Goal: Information Seeking & Learning: Learn about a topic

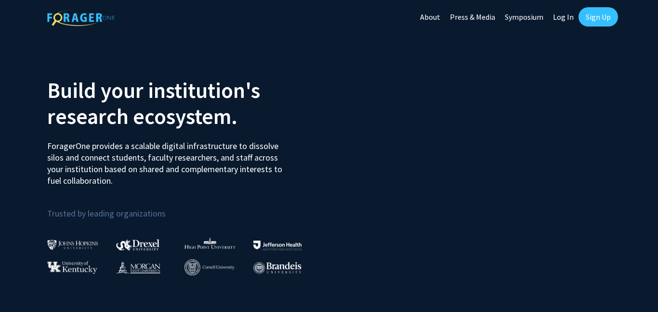
click at [568, 13] on link "Log In" at bounding box center [564, 17] width 30 height 34
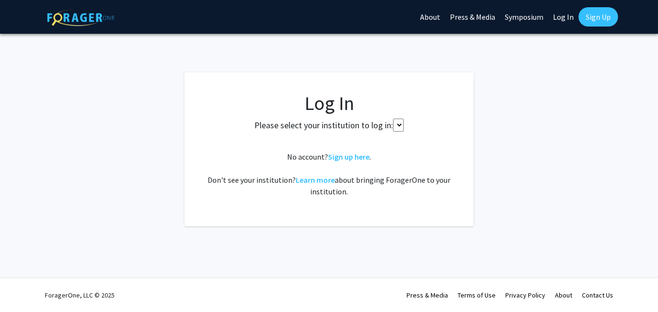
select select
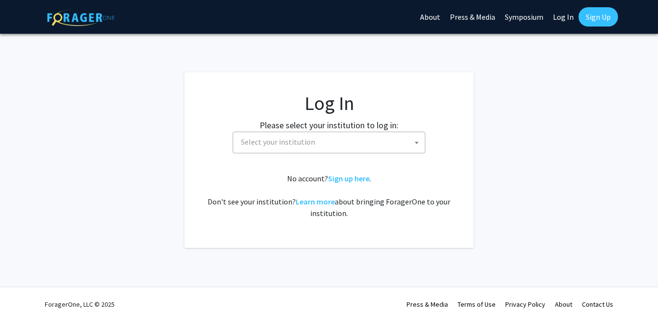
click at [298, 145] on span "Select your institution" at bounding box center [278, 142] width 74 height 10
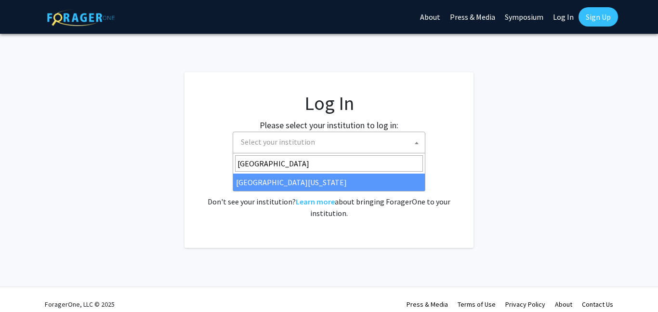
type input "[GEOGRAPHIC_DATA]"
select select "33"
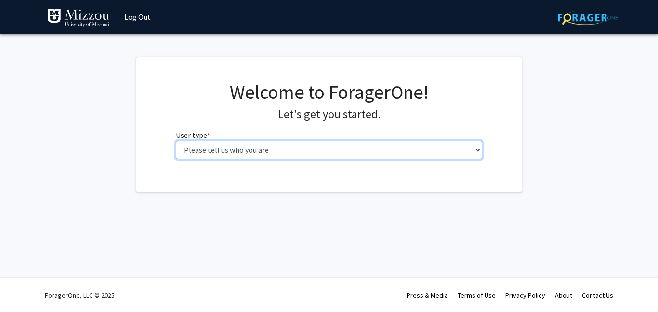
click at [356, 146] on select "Please tell us who you are Undergraduate Student Master's Student Doctoral Cand…" at bounding box center [329, 150] width 307 height 18
select select "1: undergrad"
click at [176, 141] on select "Please tell us who you are Undergraduate Student Master's Student Doctoral Cand…" at bounding box center [329, 150] width 307 height 18
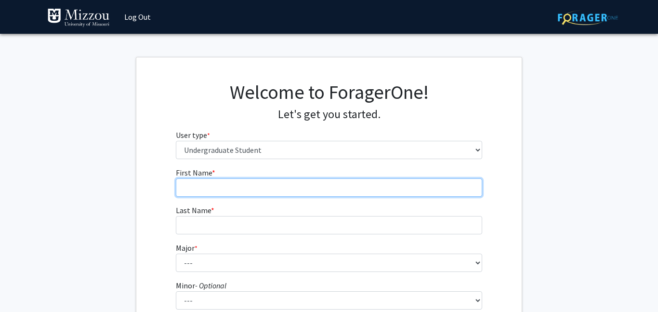
click at [277, 188] on input "First Name * required" at bounding box center [329, 187] width 307 height 18
type input "[PERSON_NAME]"
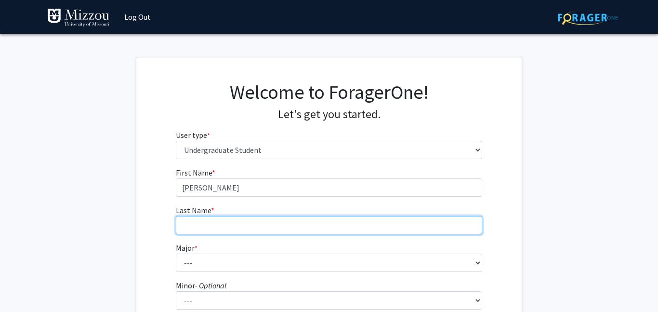
type input "Watson"
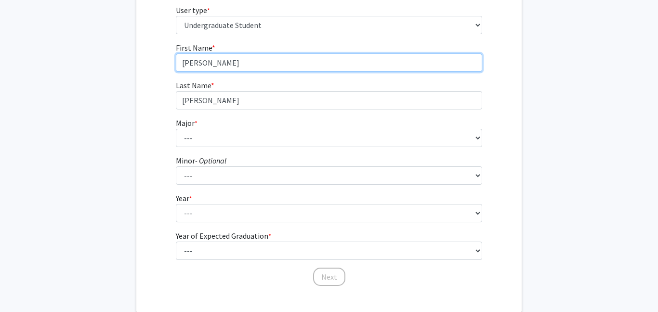
scroll to position [127, 0]
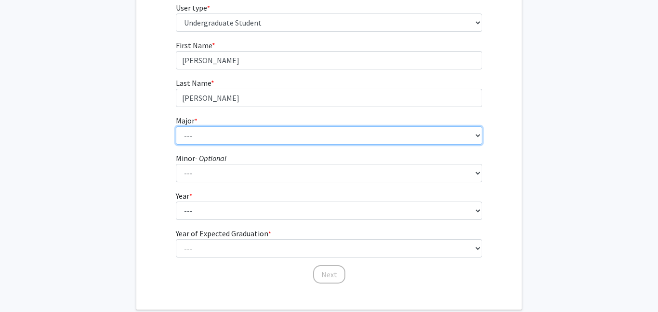
click at [244, 135] on select "--- Agribusiness Management Agricultural Education Agricultural Education: Comm…" at bounding box center [329, 135] width 307 height 18
select select "98: 2591"
click at [176, 126] on select "--- Agribusiness Management Agricultural Education Agricultural Education: Comm…" at bounding box center [329, 135] width 307 height 18
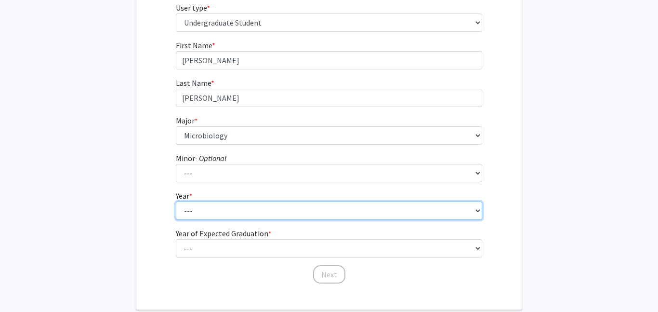
click at [190, 217] on select "--- First-year Sophomore Junior Senior Postbaccalaureate Certificate" at bounding box center [329, 210] width 307 height 18
select select "2: sophomore"
click at [176, 201] on select "--- First-year Sophomore Junior Senior Postbaccalaureate Certificate" at bounding box center [329, 210] width 307 height 18
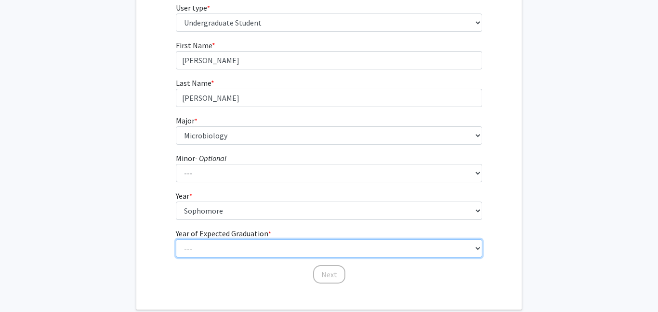
click at [204, 242] on select "--- 2025 2026 2027 2028 2029 2030 2031 2032 2033 2034" at bounding box center [329, 248] width 307 height 18
select select "4: 2028"
click at [176, 239] on select "--- 2025 2026 2027 2028 2029 2030 2031 2032 2033 2034" at bounding box center [329, 248] width 307 height 18
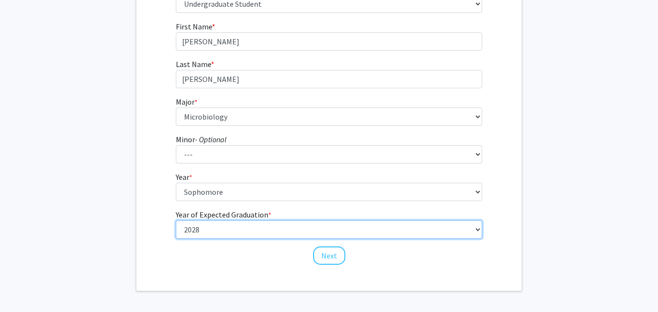
scroll to position [148, 0]
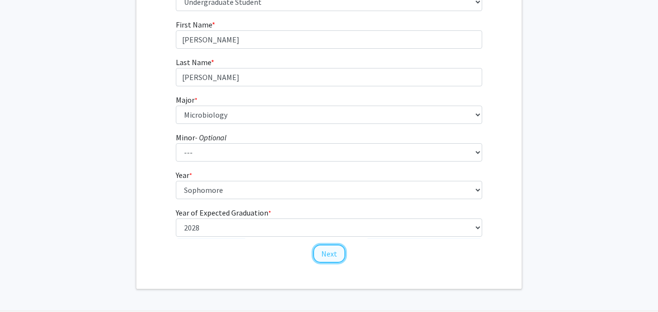
click at [332, 260] on button "Next" at bounding box center [329, 253] width 32 height 18
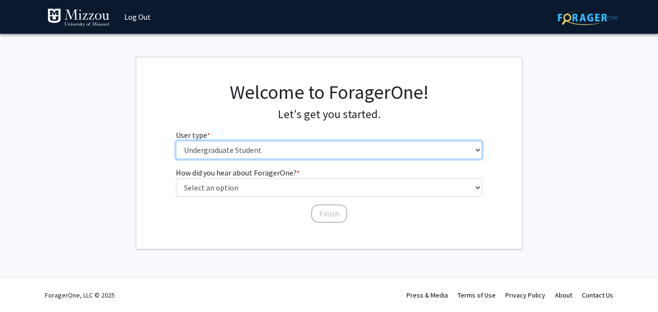
click at [302, 149] on select "Please tell us who you are Undergraduate Student Master's Student Doctoral Cand…" at bounding box center [329, 150] width 307 height 18
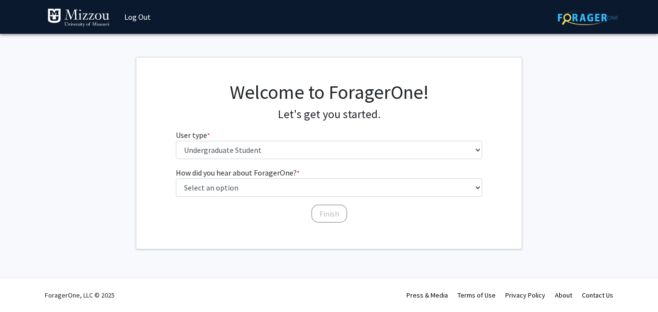
click at [314, 94] on h1 "Welcome to ForagerOne!" at bounding box center [329, 92] width 307 height 23
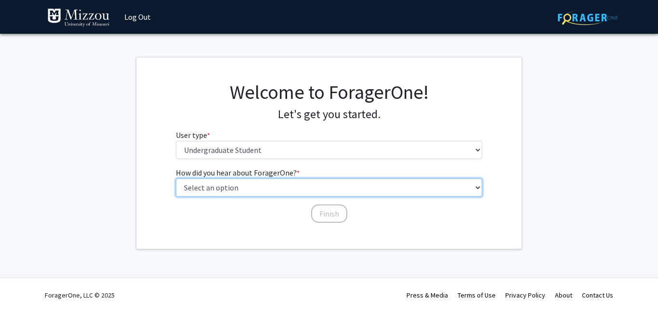
click at [310, 188] on select "Select an option Peer/student recommendation Faculty/staff recommendation Unive…" at bounding box center [329, 187] width 307 height 18
select select "2: faculty_recommendation"
click at [176, 178] on select "Select an option Peer/student recommendation Faculty/staff recommendation Unive…" at bounding box center [329, 187] width 307 height 18
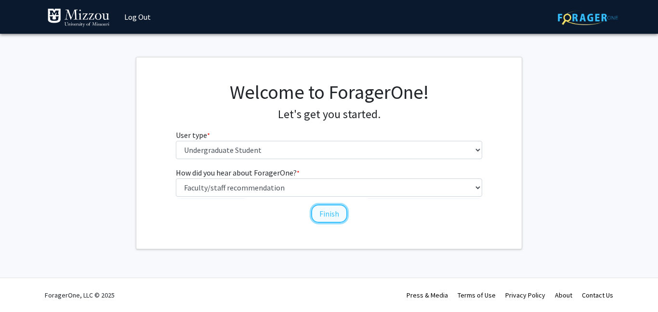
click at [332, 218] on button "Finish" at bounding box center [329, 213] width 36 height 18
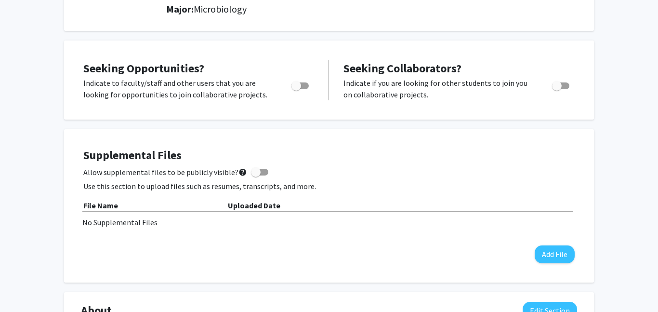
scroll to position [143, 0]
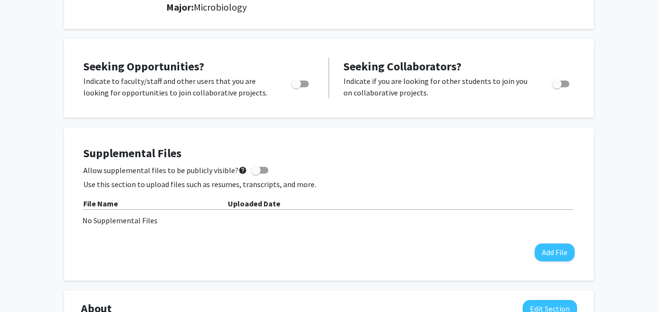
click at [557, 83] on span "Toggle" at bounding box center [557, 84] width 10 height 10
click at [557, 87] on input "Would you like to receive other student requests to work with you?" at bounding box center [557, 87] width 0 height 0
checkbox input "true"
click at [302, 83] on span "Toggle" at bounding box center [300, 84] width 17 height 7
click at [296, 87] on input "Are you actively seeking opportunities?" at bounding box center [296, 87] width 0 height 0
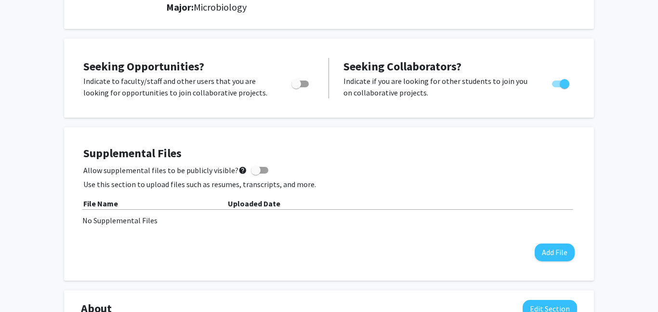
checkbox input "true"
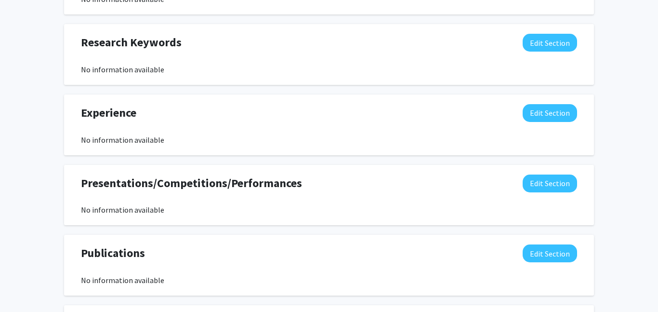
scroll to position [0, 0]
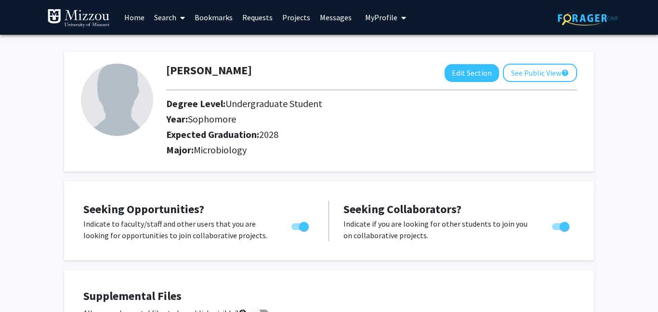
click at [163, 12] on link "Search" at bounding box center [169, 17] width 40 height 34
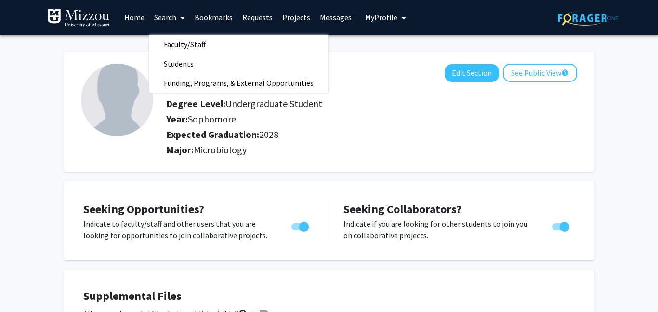
click at [134, 22] on link "Home" at bounding box center [135, 17] width 30 height 34
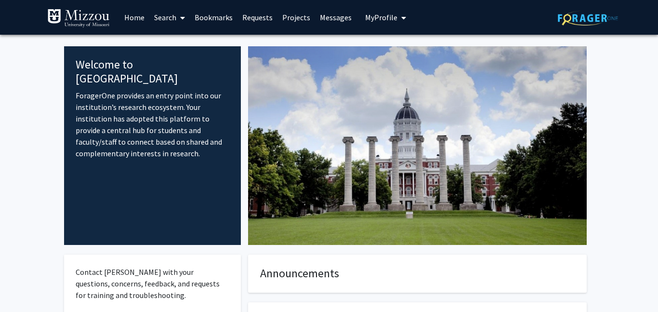
click at [173, 20] on link "Search" at bounding box center [169, 17] width 40 height 34
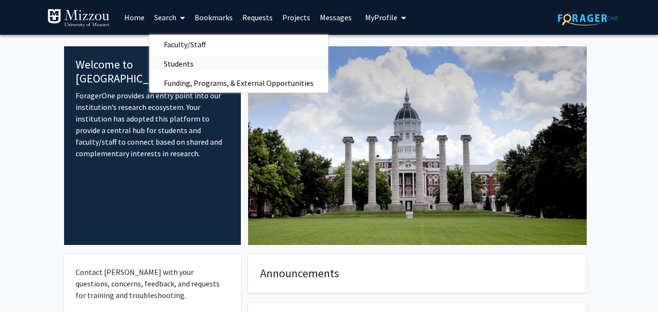
click at [176, 65] on span "Students" at bounding box center [178, 63] width 59 height 19
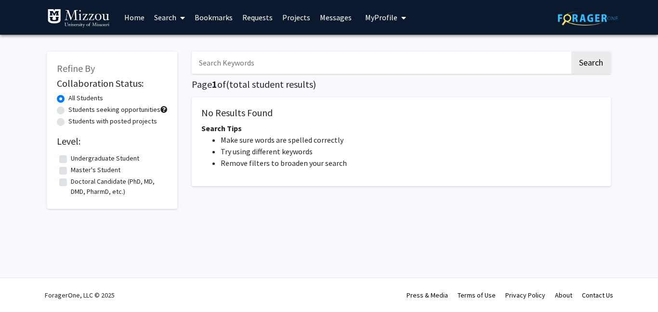
click at [253, 62] on input "Search Keywords" at bounding box center [381, 63] width 378 height 22
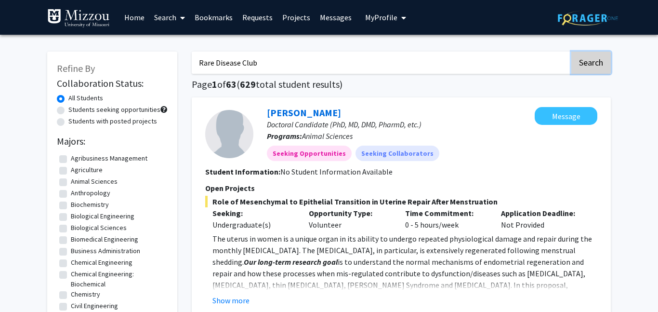
click at [588, 60] on button "Search" at bounding box center [592, 63] width 40 height 22
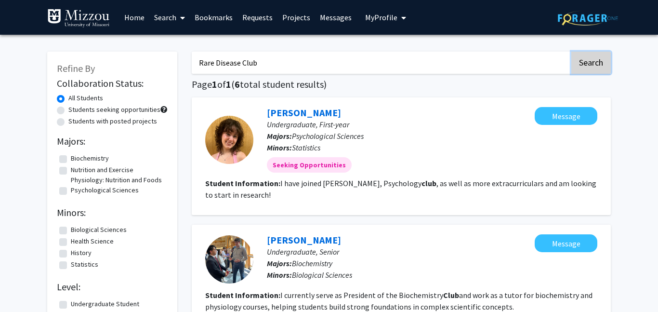
click at [602, 61] on button "Search" at bounding box center [592, 63] width 40 height 22
click at [249, 63] on input "Rare Disease Club" at bounding box center [381, 63] width 378 height 22
type input "Rare Disease"
click at [572, 52] on button "Search" at bounding box center [592, 63] width 40 height 22
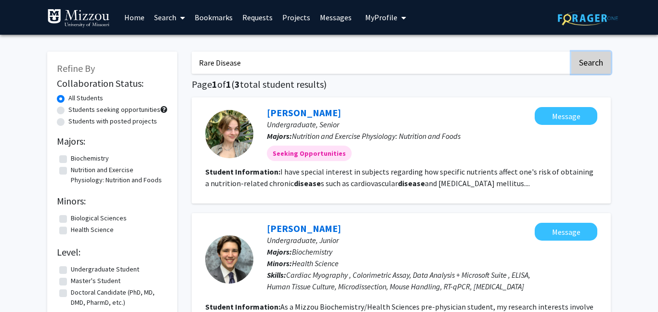
click at [594, 52] on button "Search" at bounding box center [592, 63] width 40 height 22
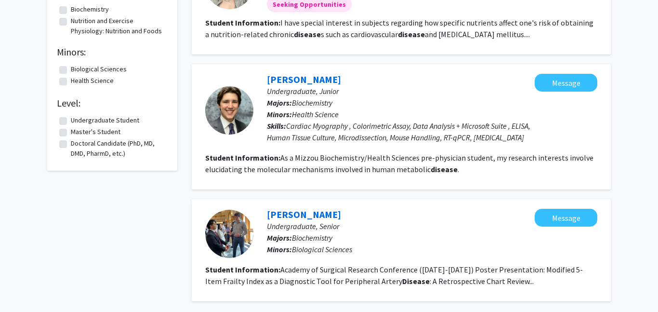
scroll to position [245, 0]
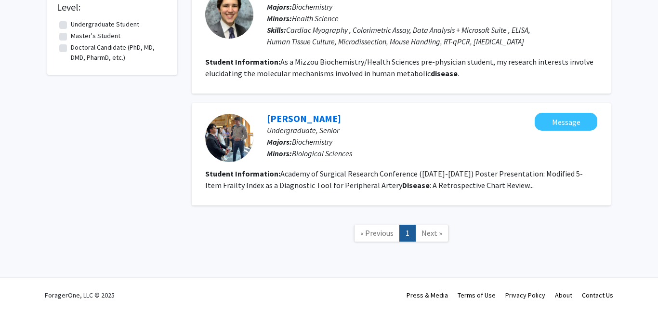
click at [440, 235] on span "Next »" at bounding box center [432, 233] width 21 height 10
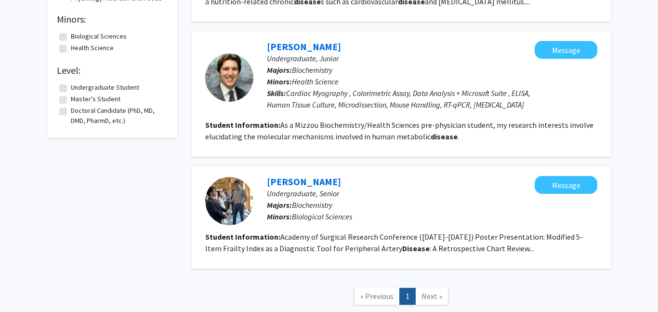
scroll to position [0, 0]
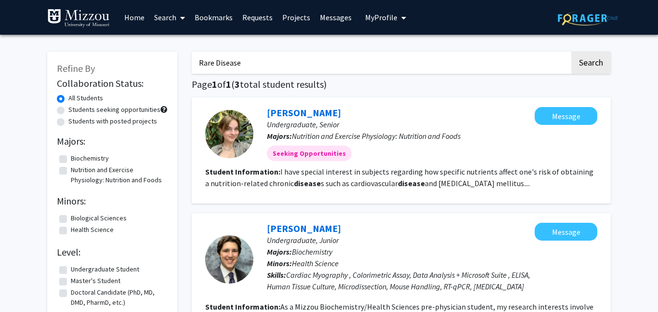
click at [390, 236] on p "Undergraduate, Junior" at bounding box center [401, 240] width 268 height 12
click at [239, 60] on input "Rare Disease" at bounding box center [381, 63] width 378 height 22
type input "microbiology"
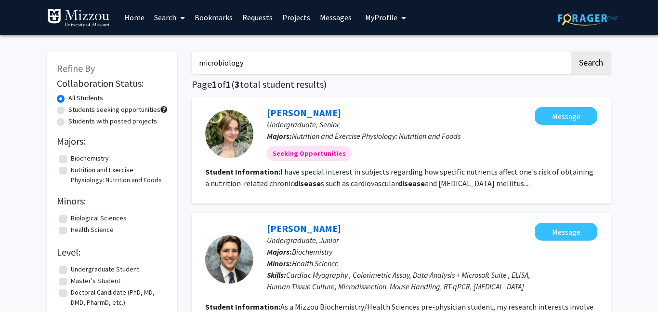
click at [572, 52] on button "Search" at bounding box center [592, 63] width 40 height 22
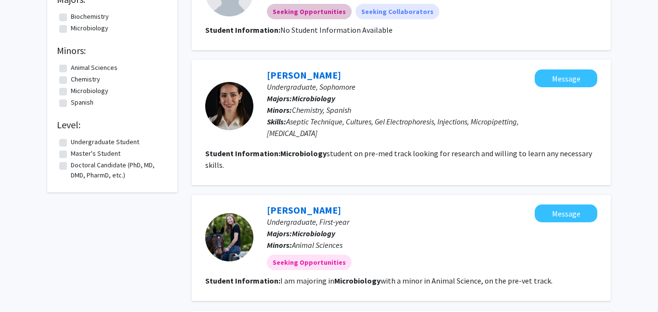
scroll to position [124, 0]
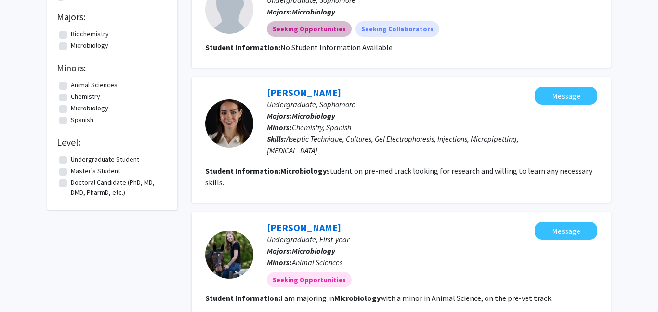
click at [377, 37] on div "Seeking Opportunities Seeking Collaborators" at bounding box center [432, 28] width 335 height 19
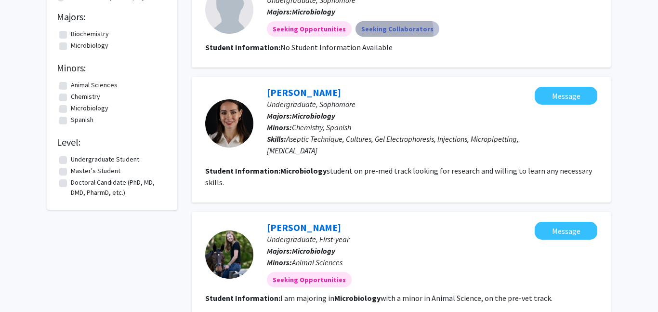
click at [378, 32] on mat-chip "Seeking Collaborators" at bounding box center [398, 28] width 84 height 15
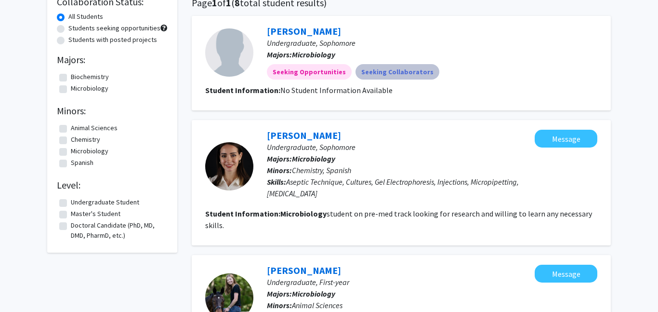
scroll to position [0, 0]
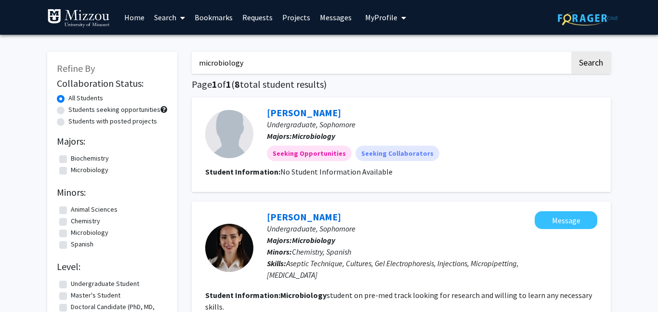
click at [161, 24] on link "Search" at bounding box center [169, 17] width 40 height 34
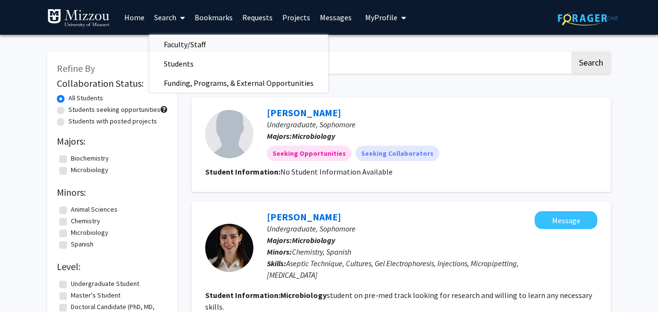
click at [200, 50] on span "Faculty/Staff" at bounding box center [184, 44] width 71 height 19
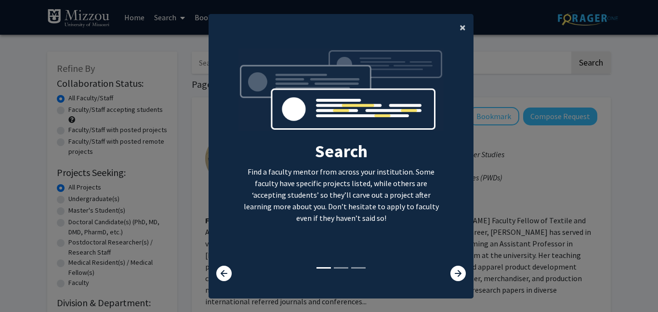
click at [457, 38] on button "×" at bounding box center [463, 27] width 22 height 27
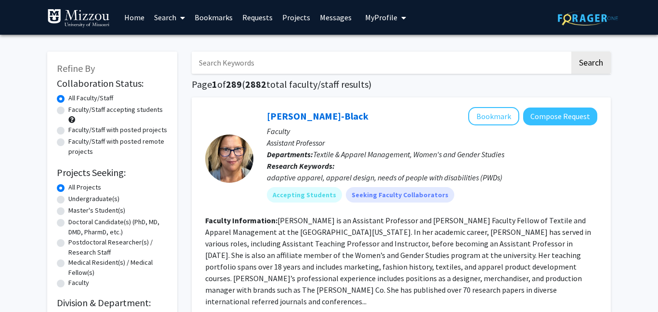
click at [337, 69] on input "Search Keywords" at bounding box center [381, 63] width 378 height 22
click at [591, 68] on button "Search" at bounding box center [592, 63] width 40 height 22
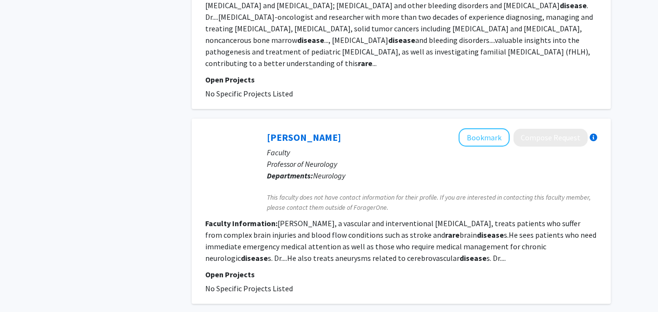
scroll to position [2284, 0]
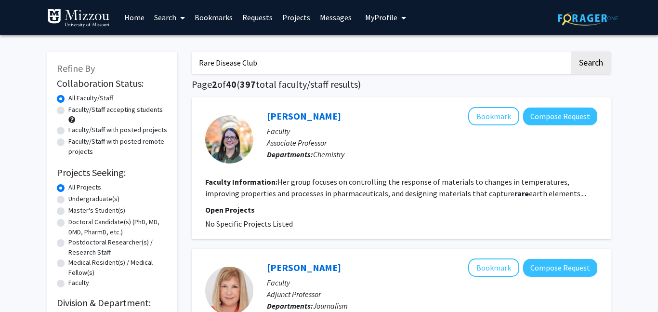
click at [245, 65] on input "Rare Disease Club" at bounding box center [381, 63] width 378 height 22
type input "Rare Disease"
click at [572, 52] on button "Search" at bounding box center [592, 63] width 40 height 22
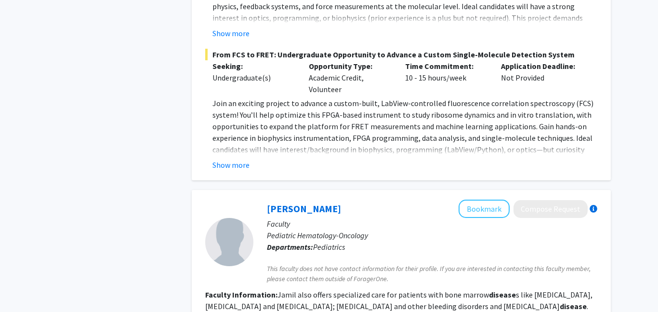
scroll to position [1387, 0]
click at [222, 159] on button "Show more" at bounding box center [231, 165] width 37 height 12
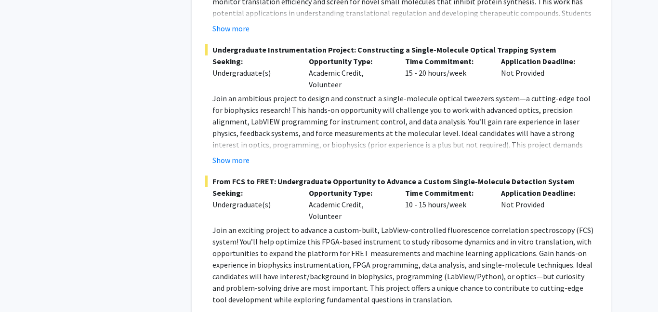
scroll to position [1259, 0]
click at [231, 155] on button "Show more" at bounding box center [231, 161] width 37 height 12
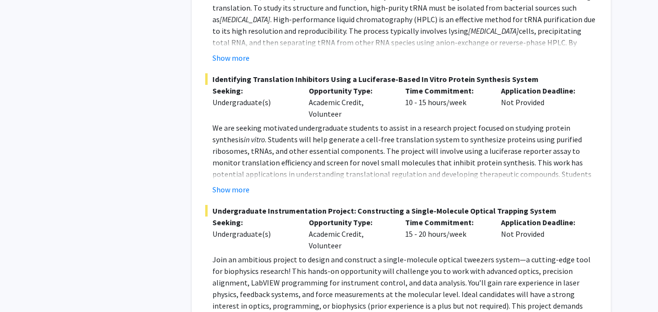
scroll to position [1098, 0]
click at [219, 184] on button "Show more" at bounding box center [231, 190] width 37 height 12
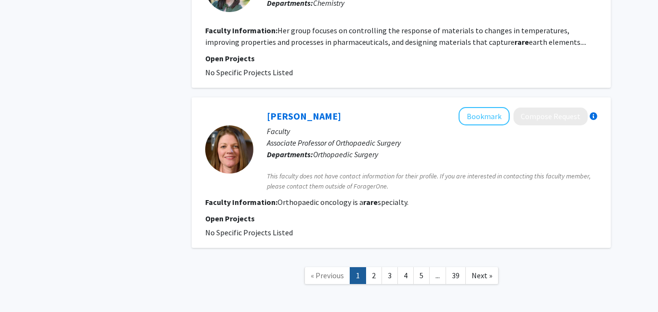
scroll to position [2351, 0]
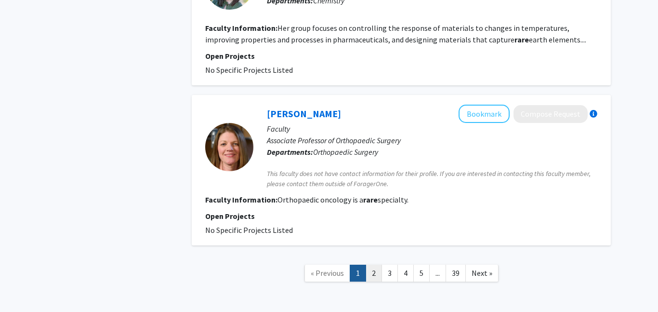
click at [375, 265] on link "2" at bounding box center [374, 273] width 16 height 17
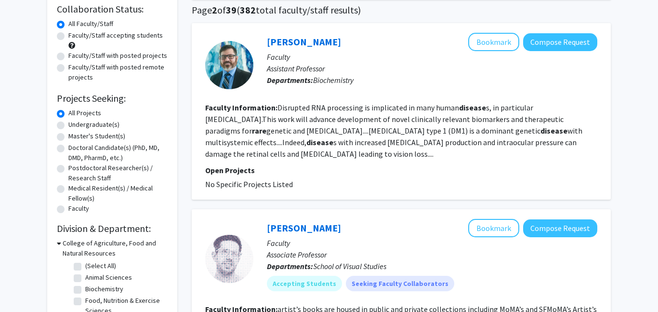
scroll to position [75, 0]
click at [107, 33] on label "Faculty/Staff accepting students" at bounding box center [115, 35] width 94 height 10
click at [75, 33] on input "Faculty/Staff accepting students" at bounding box center [71, 33] width 6 height 6
radio input "true"
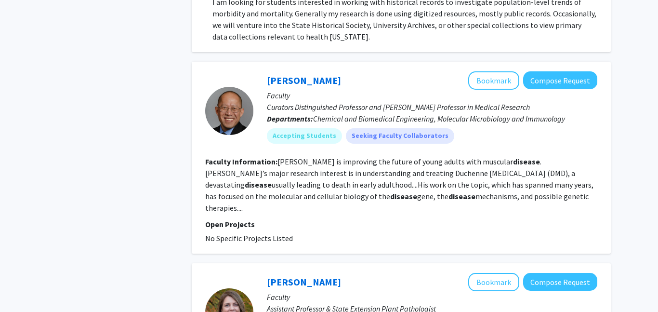
scroll to position [1951, 0]
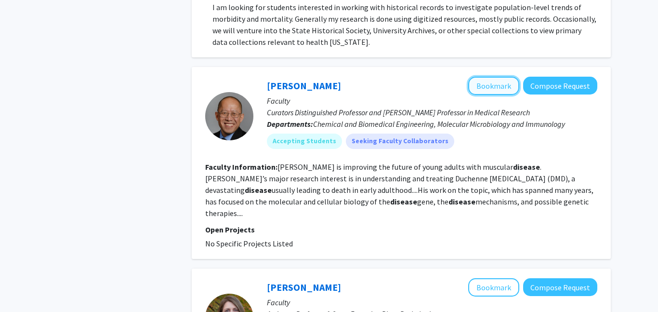
click at [480, 77] on button "Bookmark" at bounding box center [494, 86] width 51 height 18
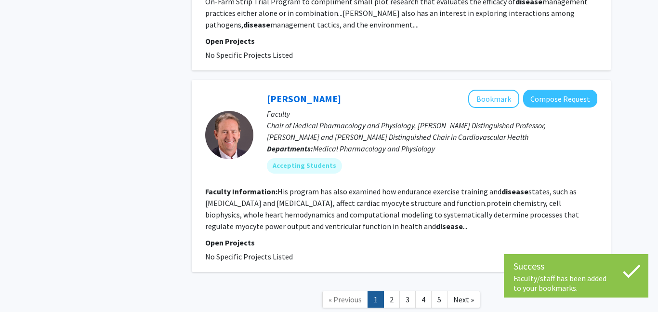
scroll to position [2384, 0]
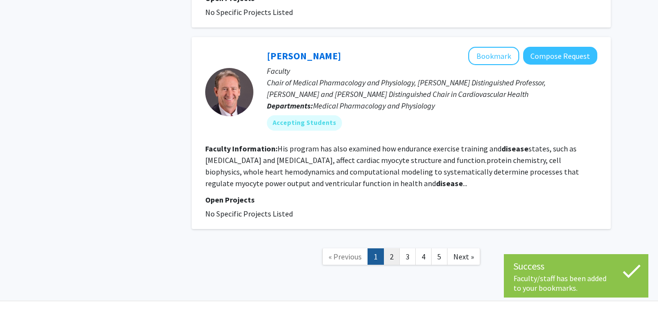
click at [390, 248] on link "2" at bounding box center [392, 256] width 16 height 17
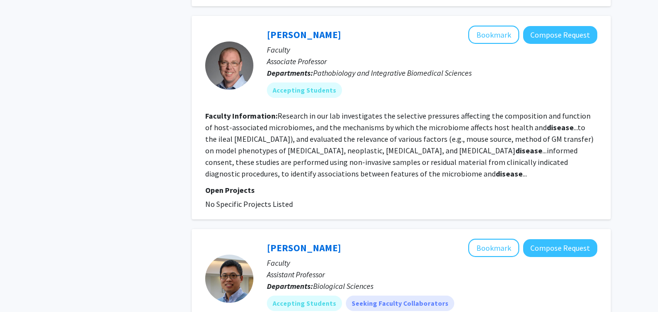
scroll to position [506, 0]
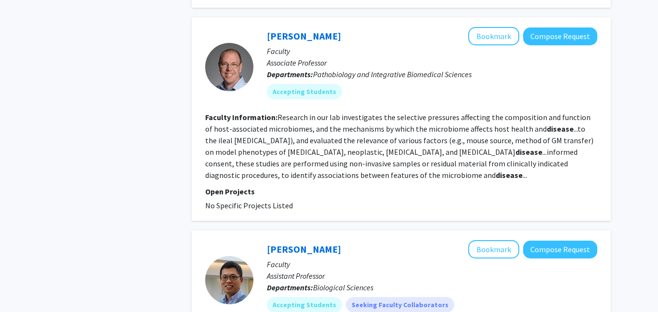
click at [491, 45] on p "Faculty" at bounding box center [432, 51] width 331 height 12
click at [491, 31] on button "Bookmark" at bounding box center [494, 36] width 51 height 18
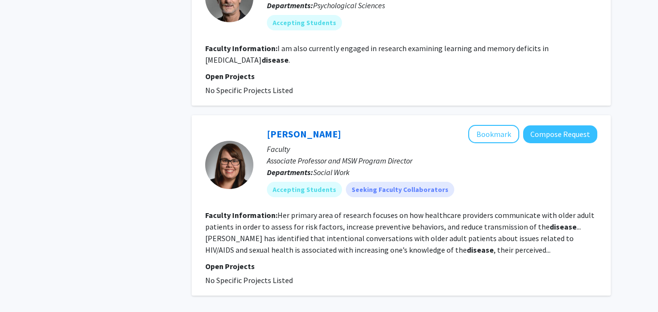
scroll to position [1816, 0]
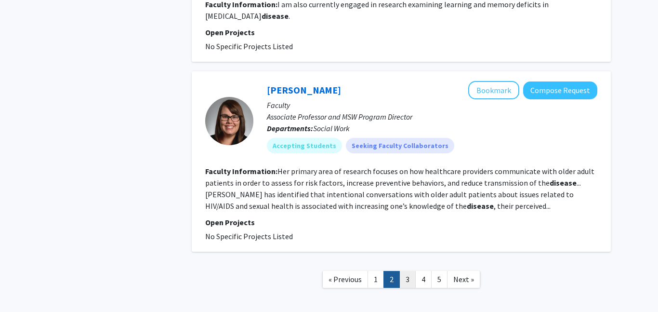
click at [412, 271] on link "3" at bounding box center [408, 279] width 16 height 17
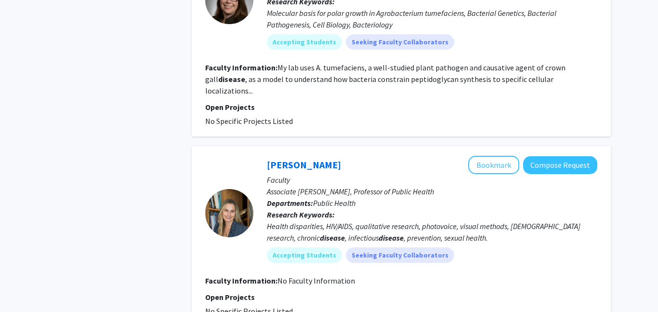
scroll to position [1552, 0]
click at [560, 68] on fg-read-more "My lab uses A. tumefaciens, a well-studied plant pathogen and causative agent o…" at bounding box center [385, 78] width 361 height 33
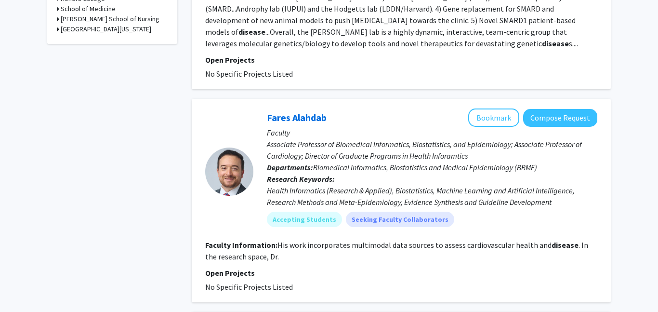
scroll to position [0, 0]
